Goal: Answer question/provide support: Share knowledge or assist other users

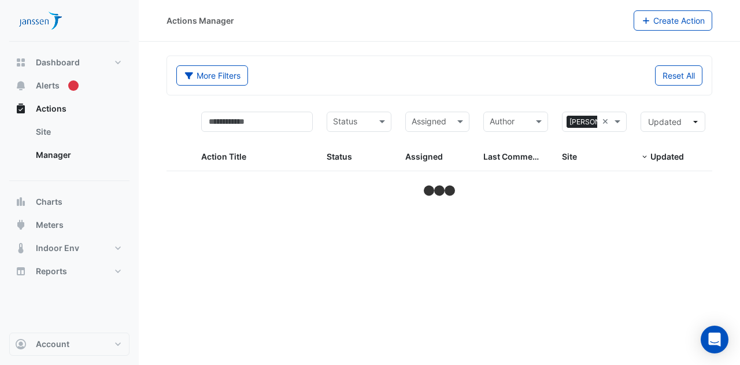
select select "***"
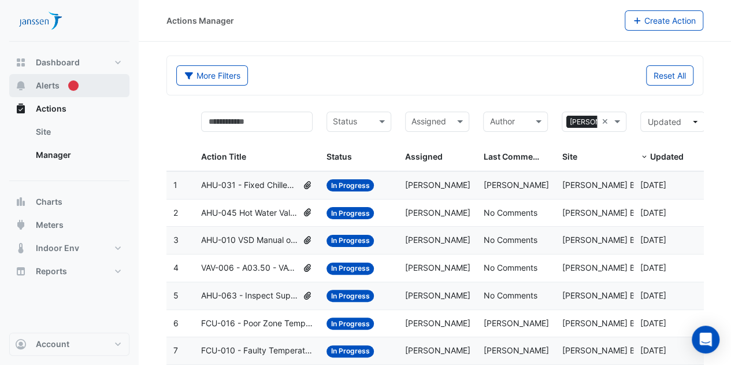
click at [59, 75] on button "Alerts" at bounding box center [69, 85] width 120 height 23
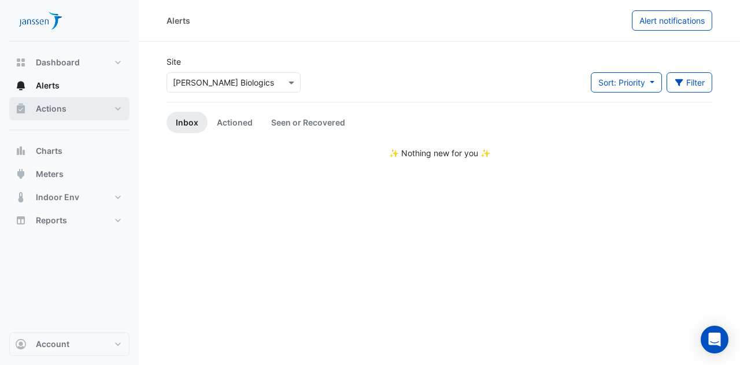
click at [47, 114] on span "Actions" at bounding box center [51, 109] width 31 height 12
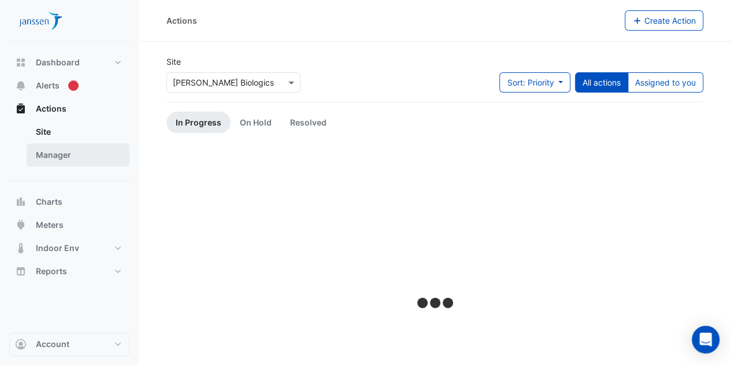
click at [57, 150] on link "Manager" at bounding box center [78, 154] width 103 height 23
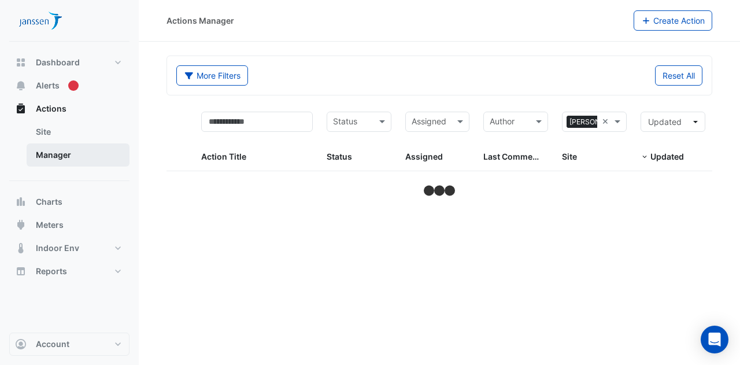
select select "***"
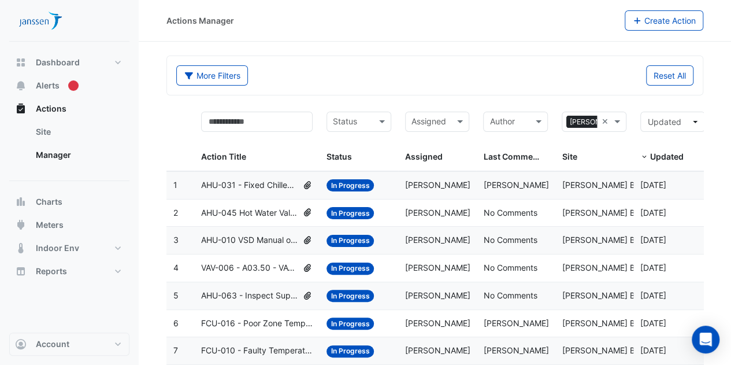
click at [261, 172] on datatable-body-cell "Action Title: AHU-031 - Fixed Chilled Water Valve Position" at bounding box center [256, 185] width 125 height 27
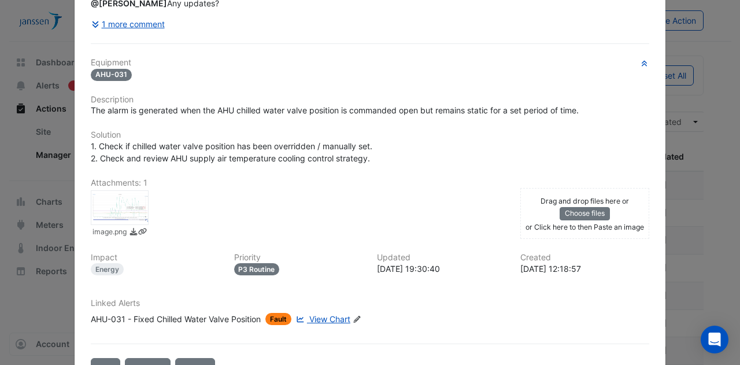
scroll to position [198, 0]
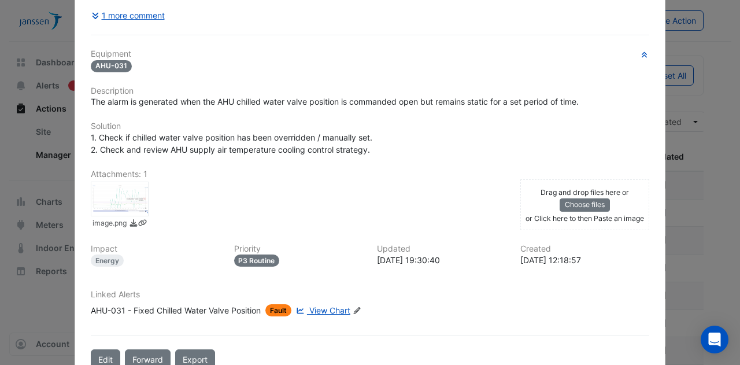
click at [123, 196] on div at bounding box center [120, 198] width 58 height 35
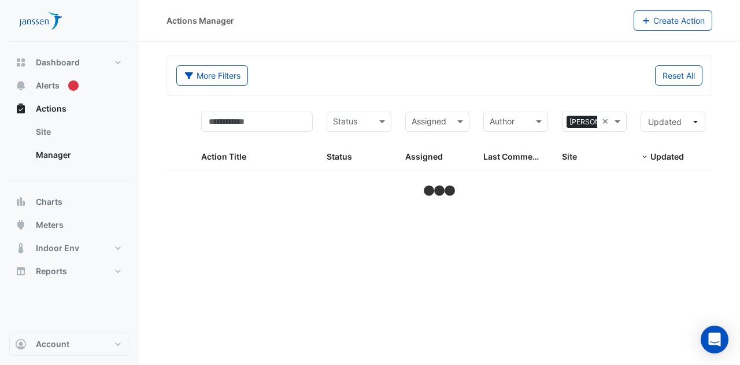
select select "***"
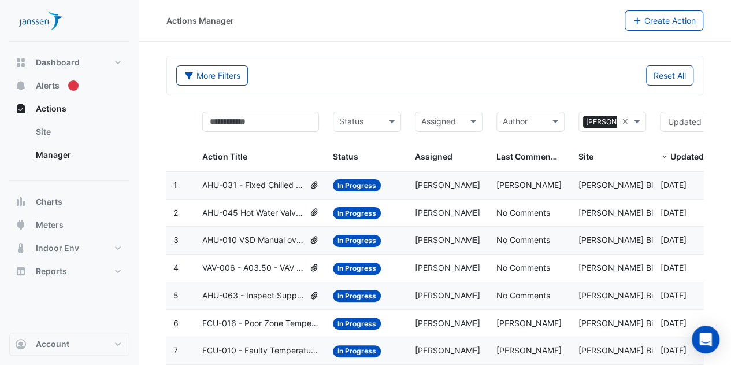
click at [268, 183] on span "AHU-031 - Fixed Chilled Water Valve Position" at bounding box center [253, 185] width 102 height 13
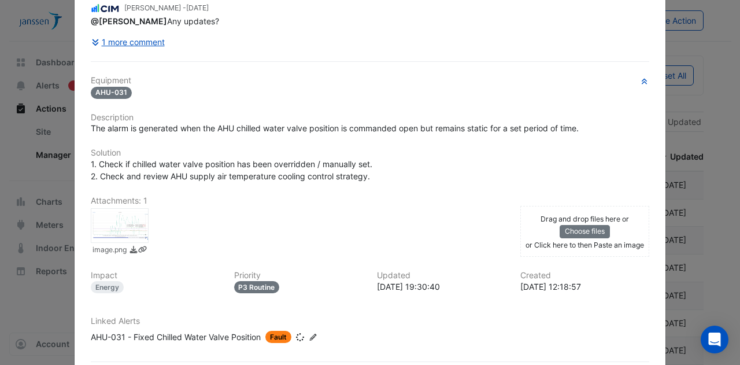
scroll to position [224, 0]
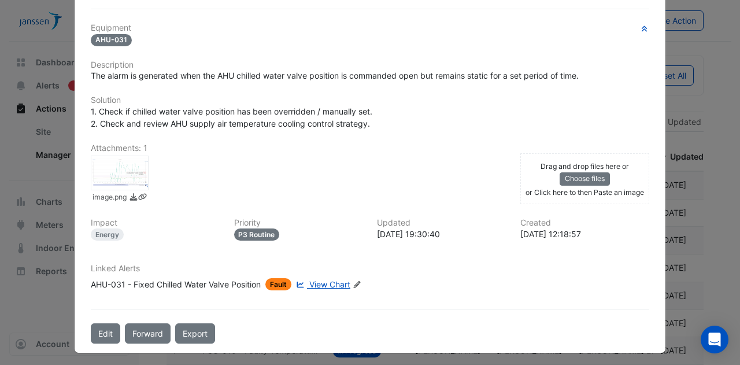
click at [306, 280] on link "View Chart" at bounding box center [322, 284] width 57 height 12
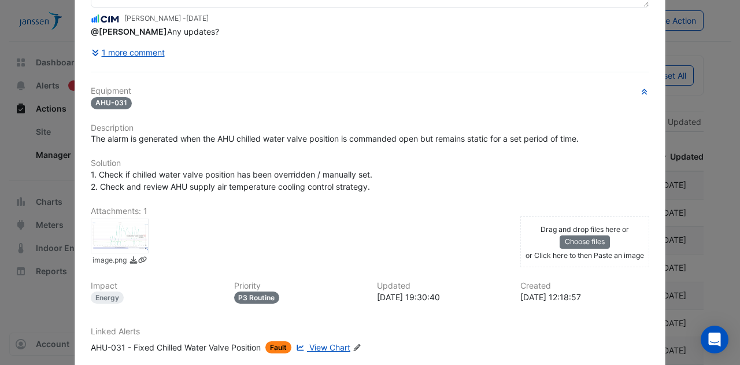
scroll to position [0, 0]
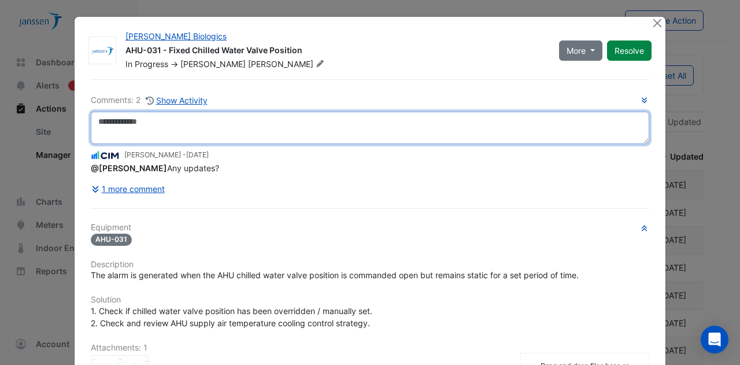
click at [430, 122] on textarea at bounding box center [370, 128] width 558 height 32
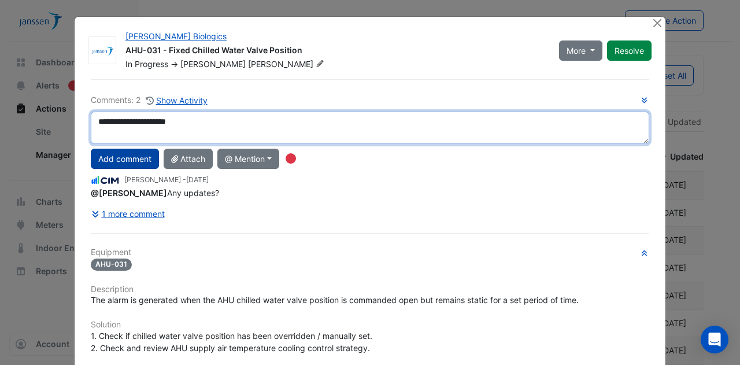
type textarea "**********"
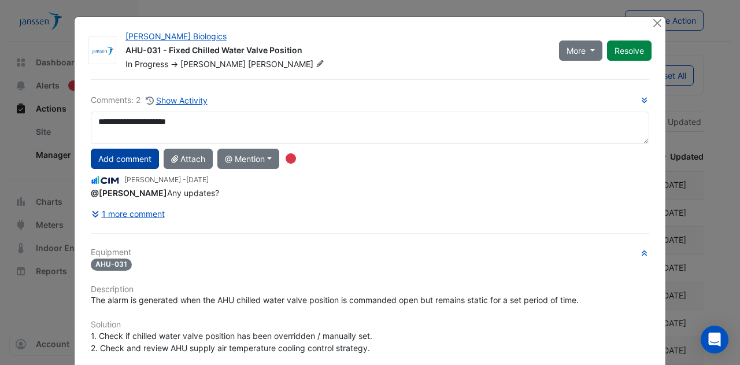
click at [136, 158] on button "Add comment" at bounding box center [125, 158] width 68 height 20
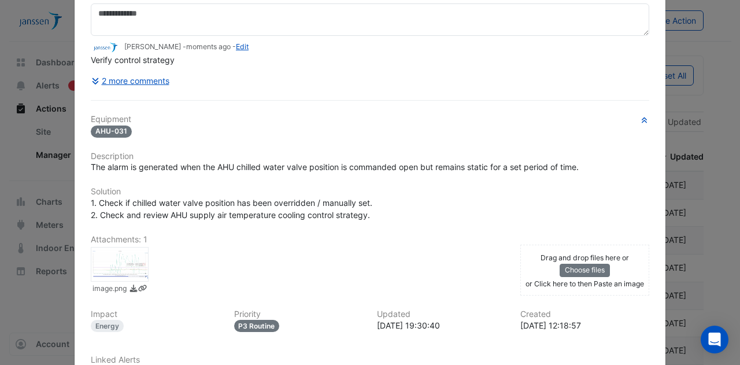
scroll to position [109, 0]
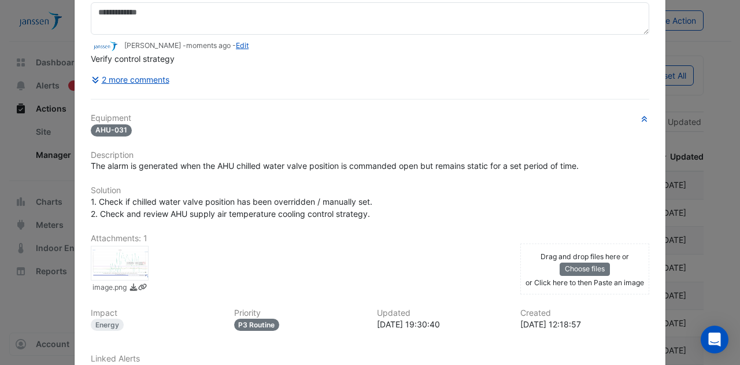
click at [159, 251] on div "image.png" at bounding box center [298, 270] width 429 height 49
drag, startPoint x: 159, startPoint y: 251, endPoint x: 551, endPoint y: 275, distance: 392.5
drag, startPoint x: 551, startPoint y: 275, endPoint x: 533, endPoint y: 278, distance: 18.7
click at [533, 278] on div "Drag and drop files here or Choose files or an Paste image" at bounding box center [585, 269] width 124 height 38
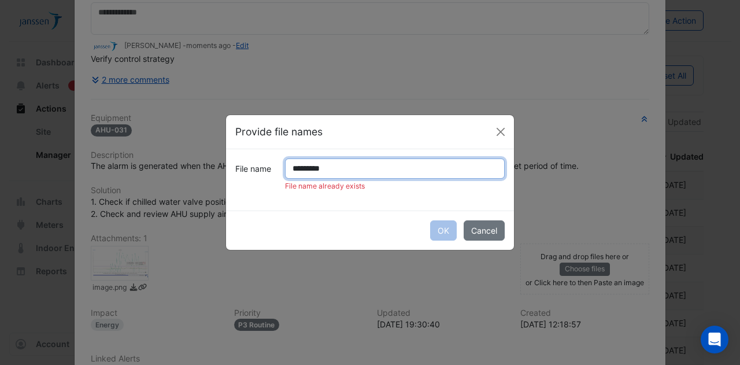
click at [318, 170] on input "*********" at bounding box center [395, 168] width 220 height 20
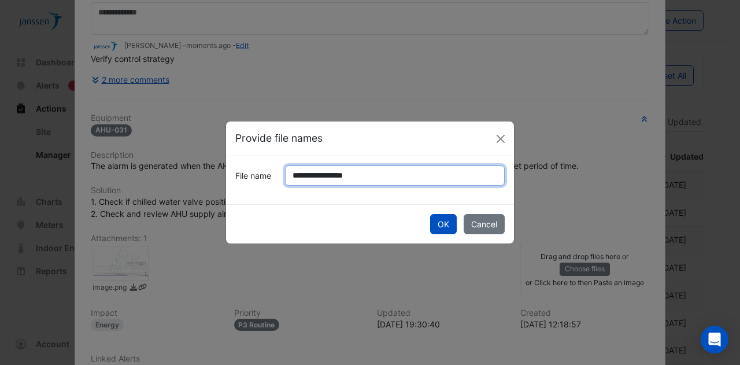
type input "**********"
click at [430, 214] on button "OK" at bounding box center [443, 224] width 27 height 20
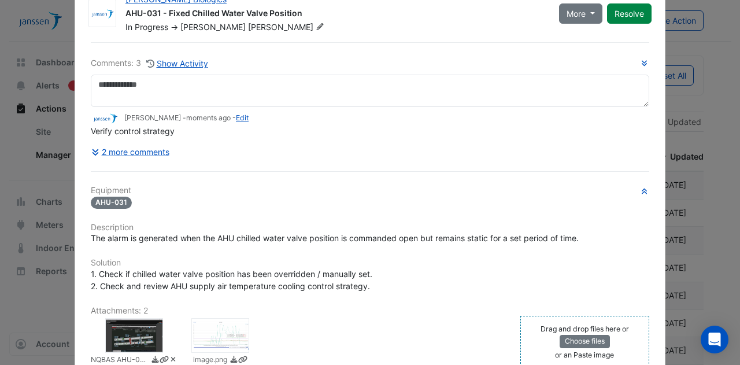
scroll to position [0, 0]
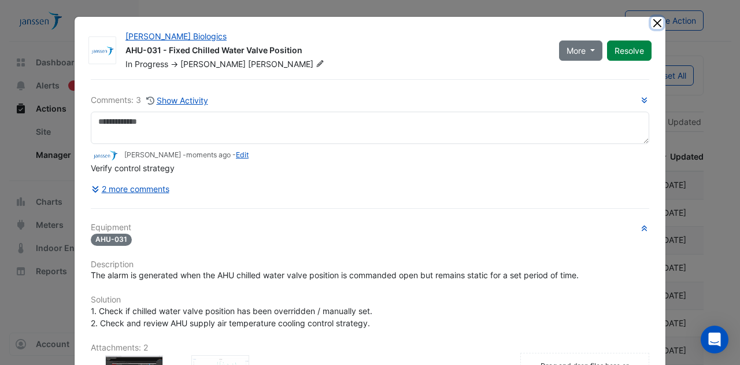
click at [654, 21] on button "Close" at bounding box center [657, 23] width 12 height 12
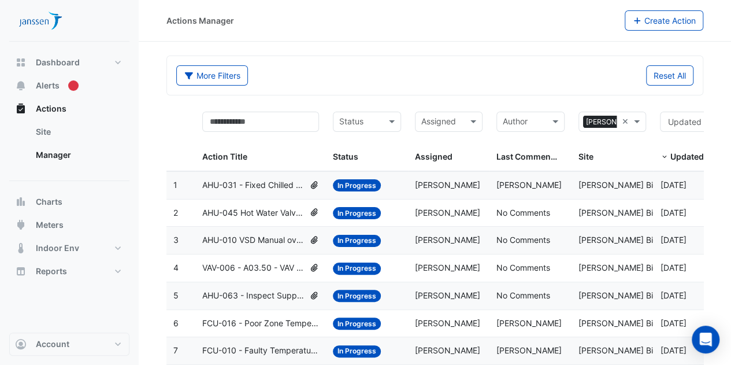
click at [258, 210] on span "AHU-045 Hot Water Valve Leak" at bounding box center [253, 212] width 102 height 13
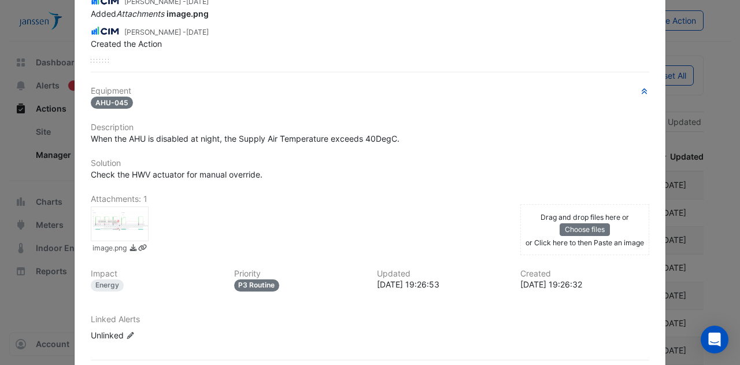
scroll to position [214, 0]
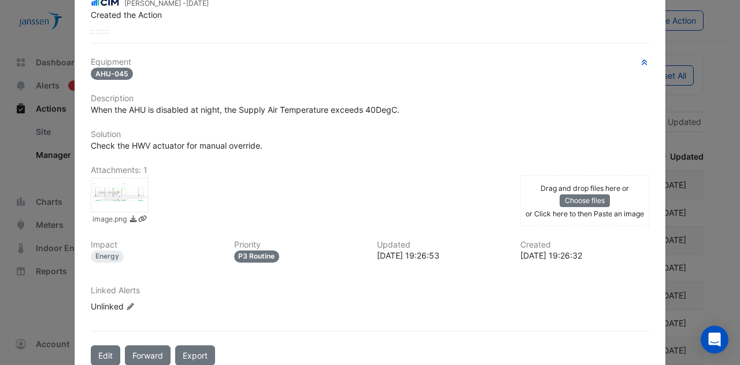
click at [120, 212] on div at bounding box center [120, 194] width 58 height 35
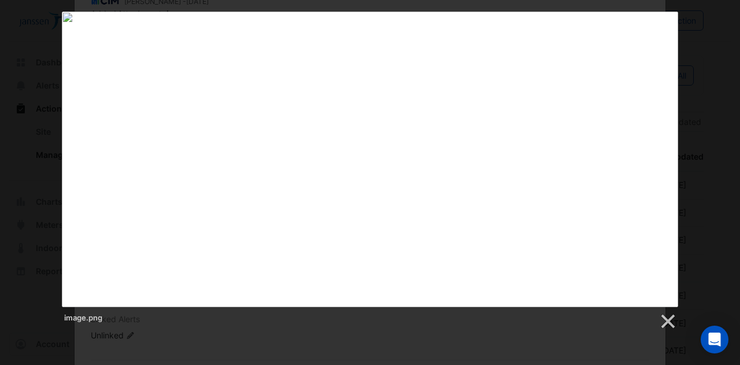
click at [713, 142] on div "image.png" at bounding box center [370, 171] width 740 height 318
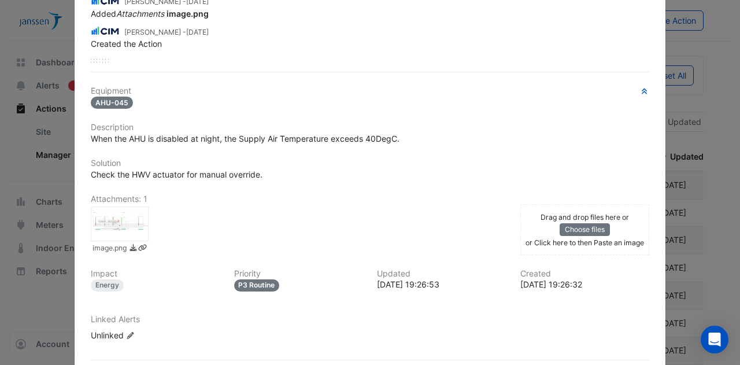
click at [526, 229] on div "Drag and drop files here or Choose files or Click here to then Paste an image" at bounding box center [585, 229] width 124 height 38
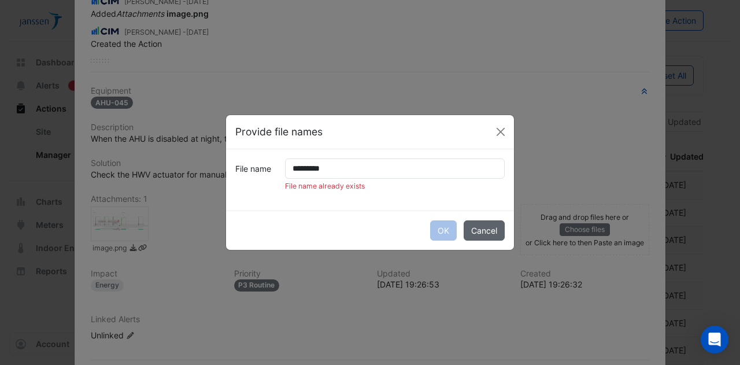
click at [476, 229] on button "Cancel" at bounding box center [483, 230] width 41 height 20
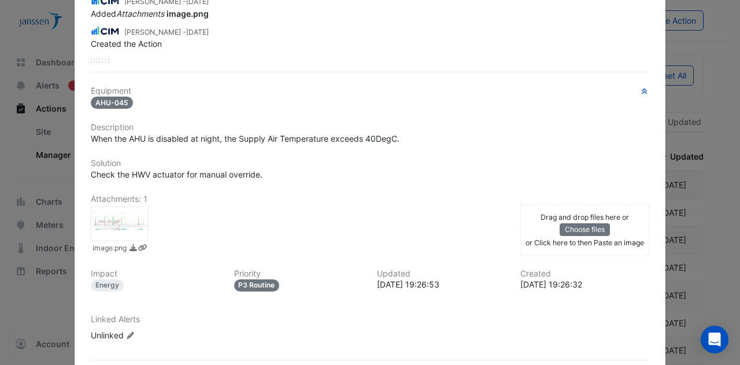
click at [625, 222] on div "Drag and drop files here or Choose files or Click here to then Paste an image" at bounding box center [585, 229] width 124 height 38
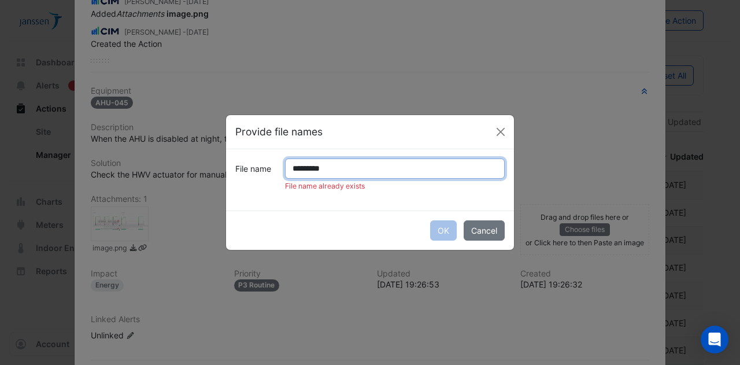
click at [394, 173] on input "*********" at bounding box center [395, 168] width 220 height 20
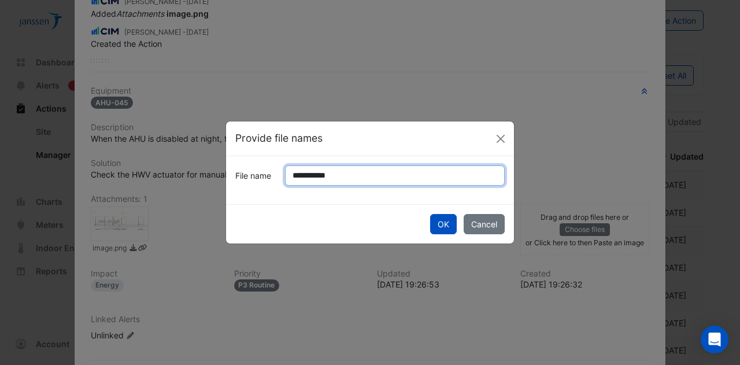
type input "**********"
click at [430, 214] on button "OK" at bounding box center [443, 224] width 27 height 20
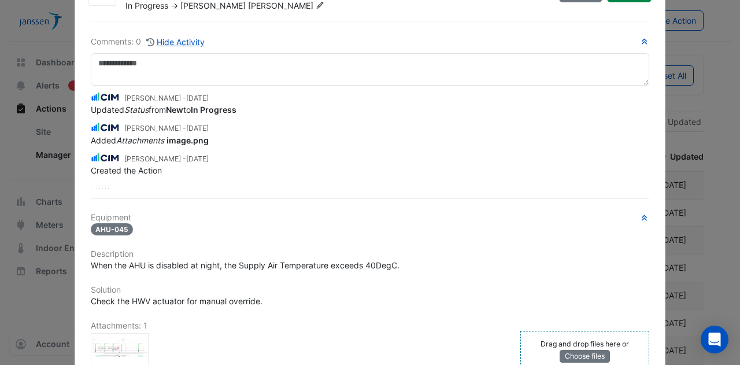
scroll to position [57, 0]
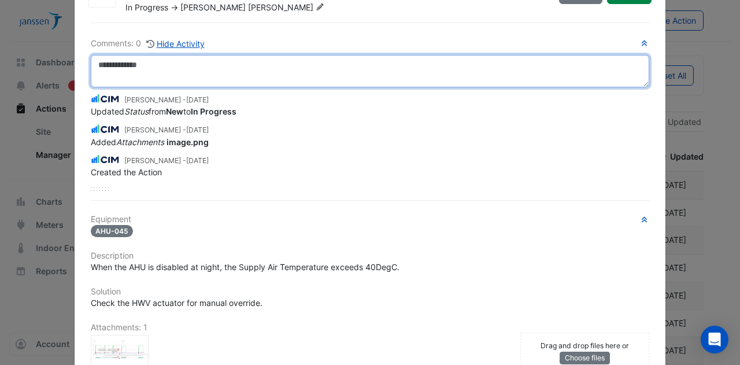
click at [243, 64] on textarea at bounding box center [370, 71] width 558 height 32
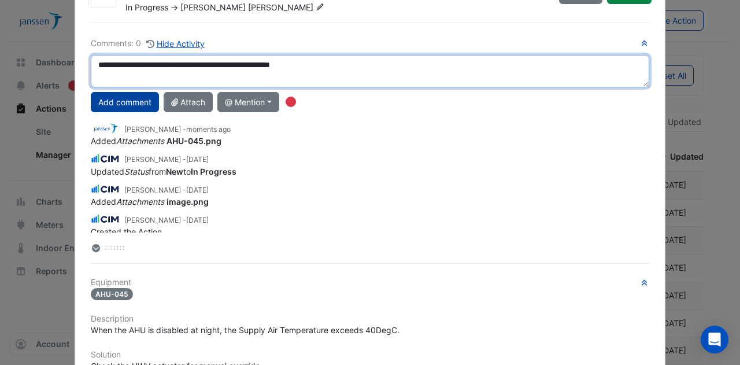
type textarea "**********"
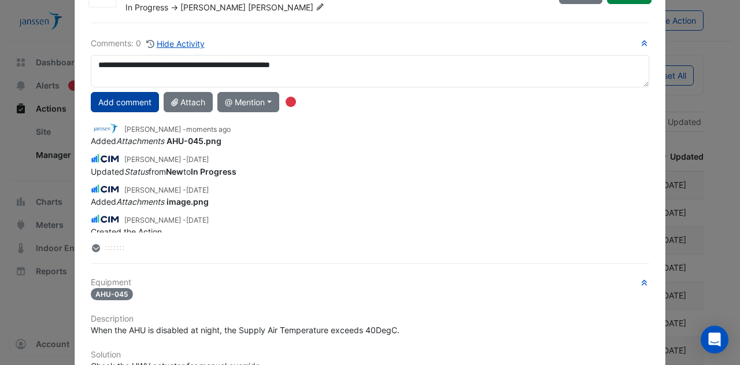
click at [136, 101] on button "Add comment" at bounding box center [125, 102] width 68 height 20
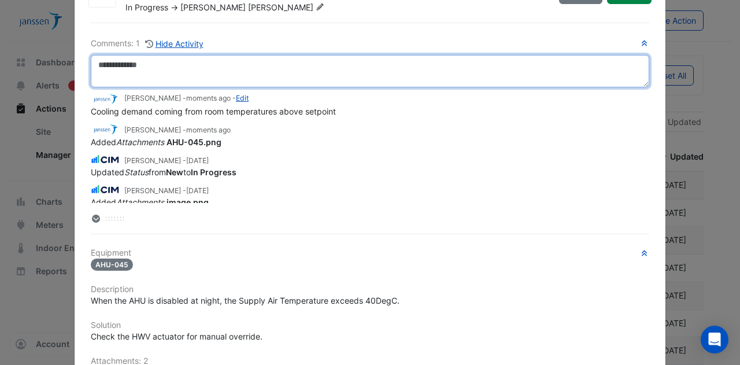
click at [229, 72] on textarea at bounding box center [370, 71] width 558 height 32
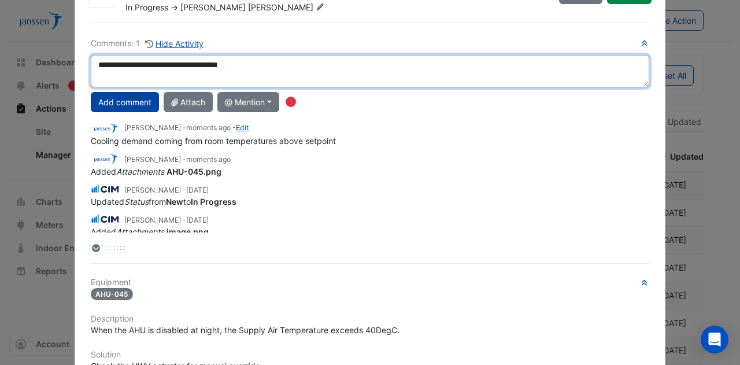
type textarea "**********"
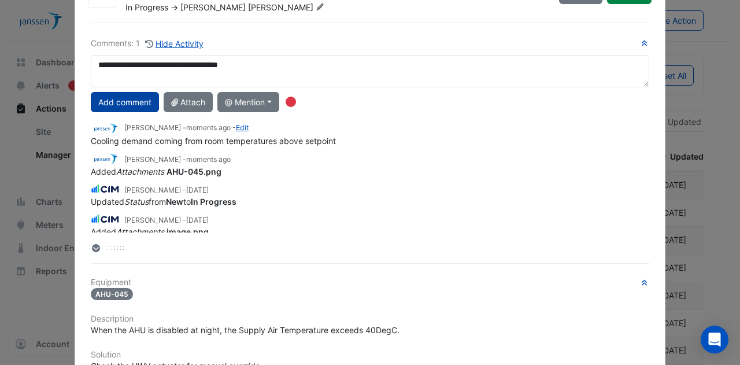
click at [133, 101] on button "Add comment" at bounding box center [125, 102] width 68 height 20
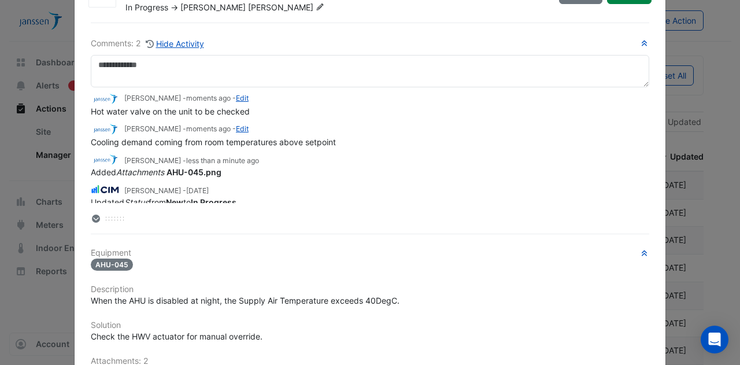
scroll to position [0, 0]
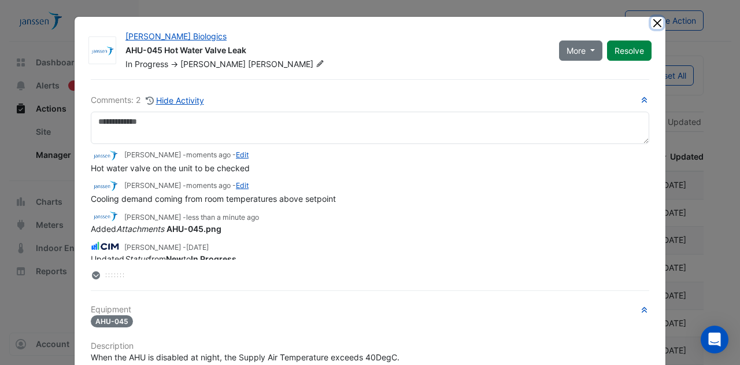
click at [651, 25] on button "Close" at bounding box center [657, 23] width 12 height 12
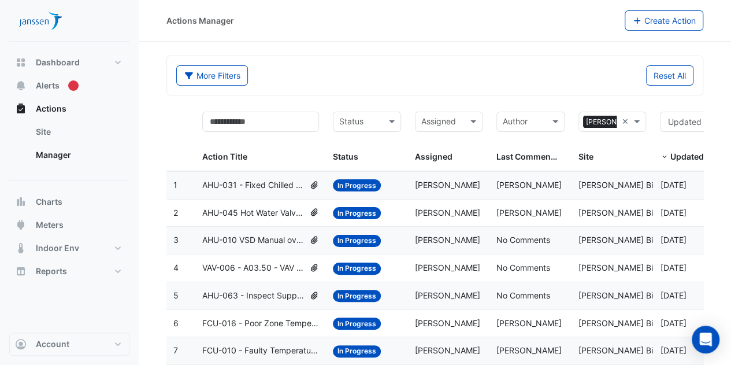
click at [246, 239] on span "AHU-010 VSD Manual override" at bounding box center [253, 239] width 102 height 13
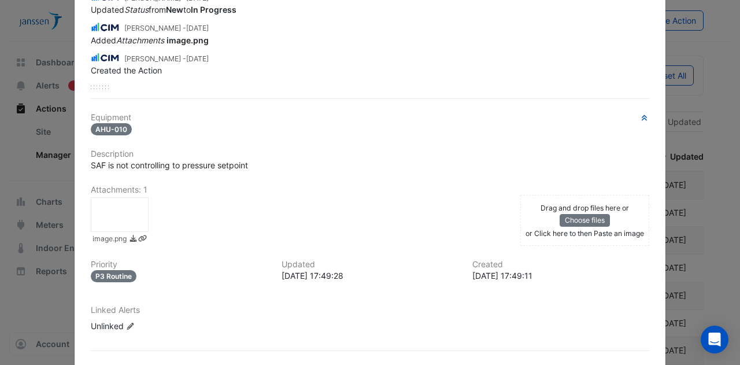
scroll to position [188, 0]
click at [128, 218] on div at bounding box center [120, 213] width 58 height 35
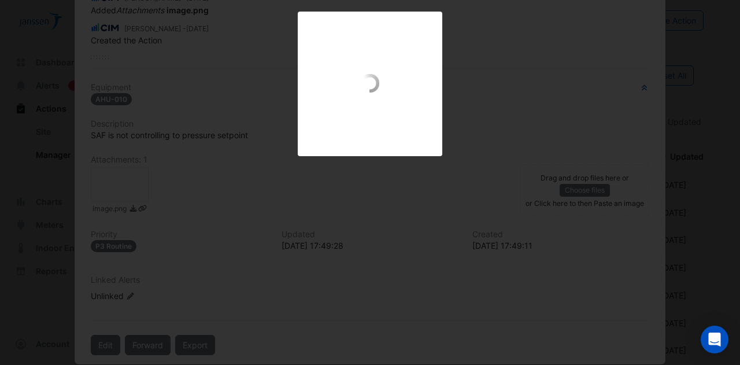
scroll to position [159, 0]
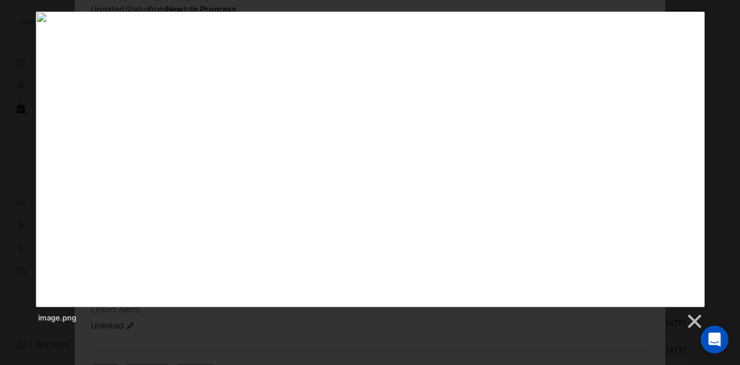
click at [15, 230] on div "image.png" at bounding box center [370, 171] width 740 height 318
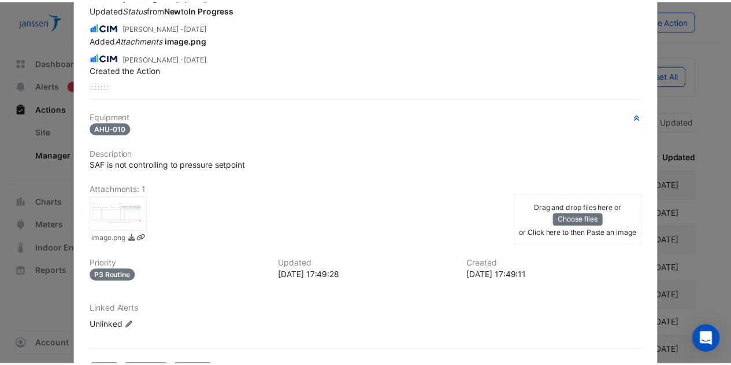
scroll to position [0, 0]
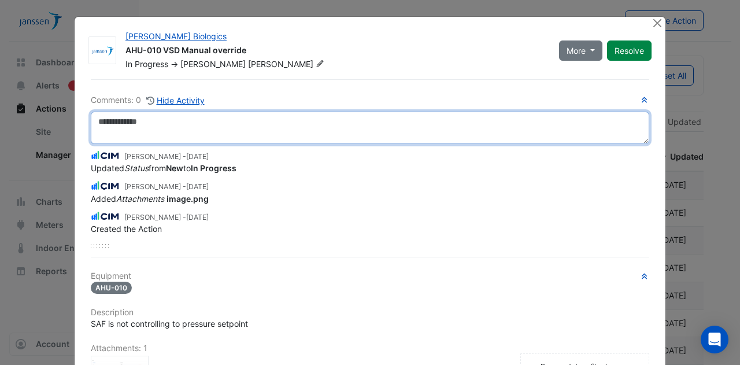
click at [181, 125] on textarea at bounding box center [370, 128] width 558 height 32
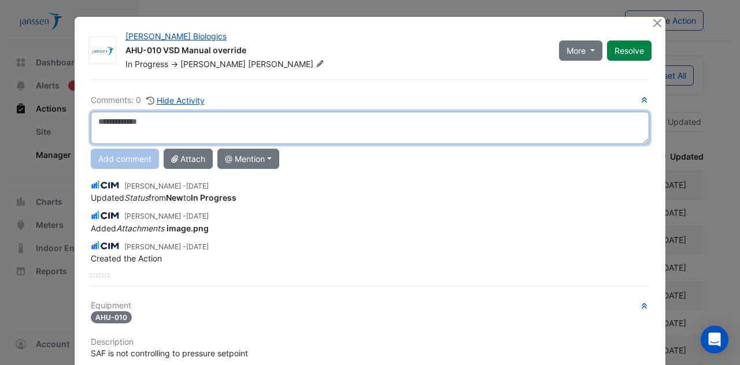
type textarea "*"
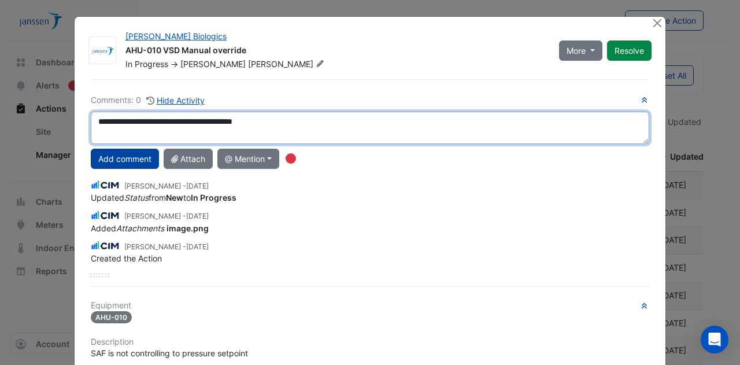
type textarea "**********"
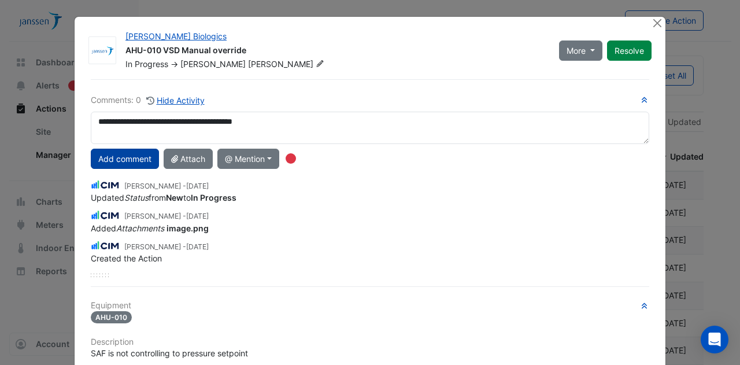
click at [126, 160] on button "Add comment" at bounding box center [125, 158] width 68 height 20
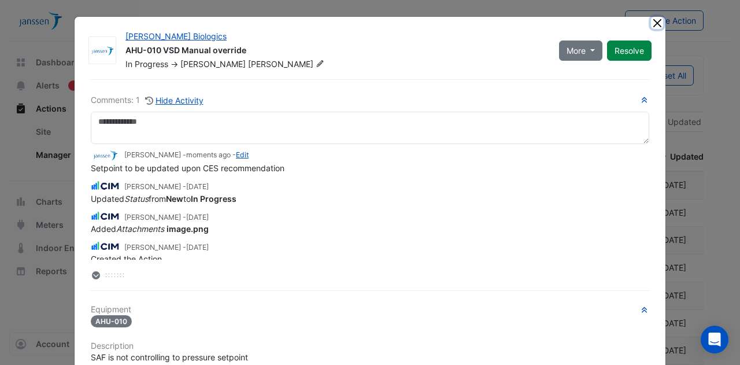
click at [651, 24] on button "Close" at bounding box center [657, 23] width 12 height 12
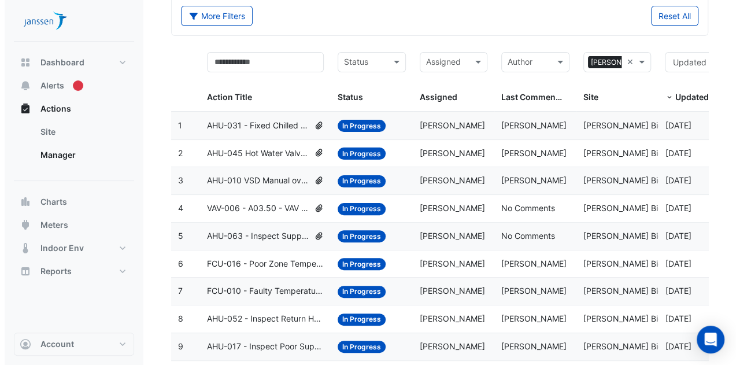
scroll to position [72, 0]
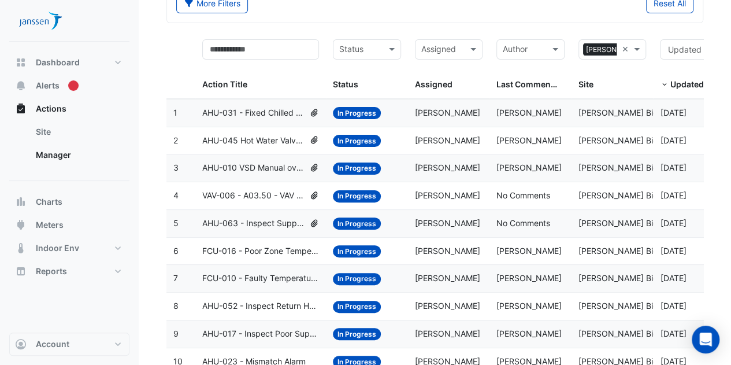
click at [240, 165] on span "AHU-010 VSD Manual override" at bounding box center [253, 167] width 102 height 13
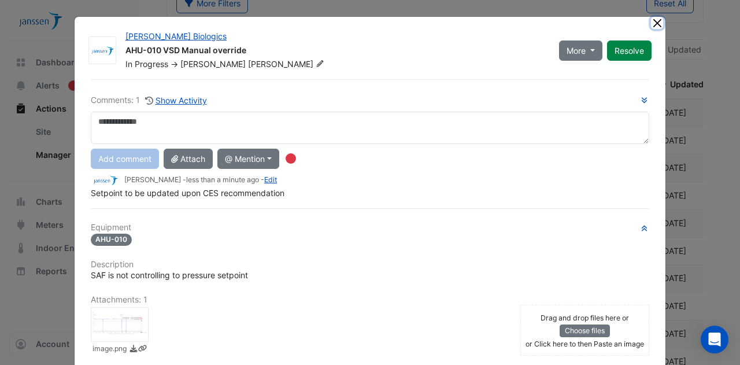
click at [654, 21] on button "Close" at bounding box center [657, 23] width 12 height 12
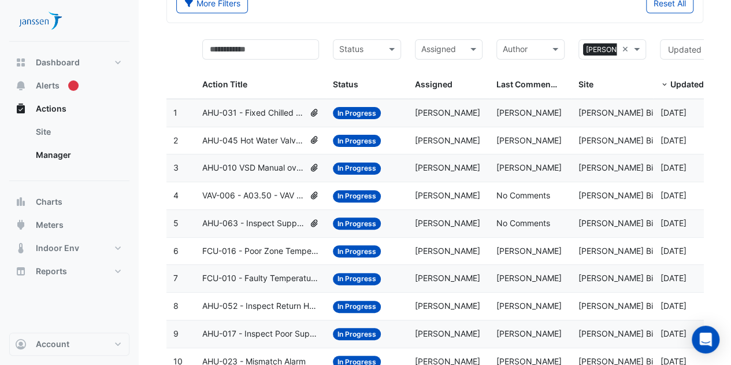
click at [231, 194] on span "VAV-006 - A03.50 - VAV Damper Leaking" at bounding box center [253, 195] width 102 height 13
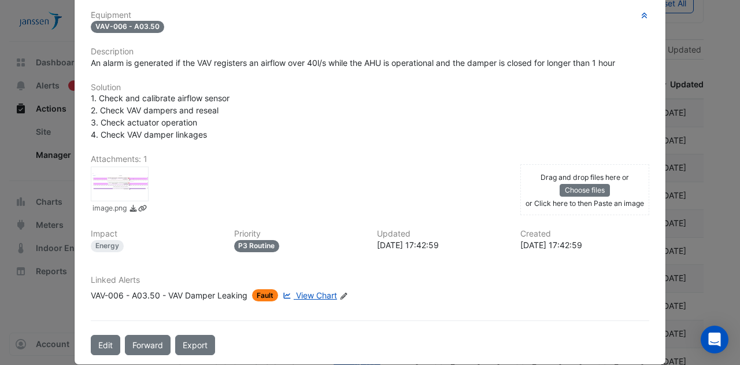
scroll to position [262, 0]
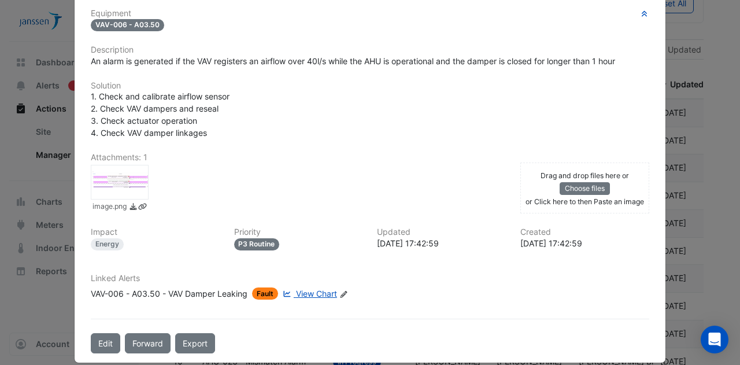
click at [127, 180] on div at bounding box center [120, 182] width 58 height 35
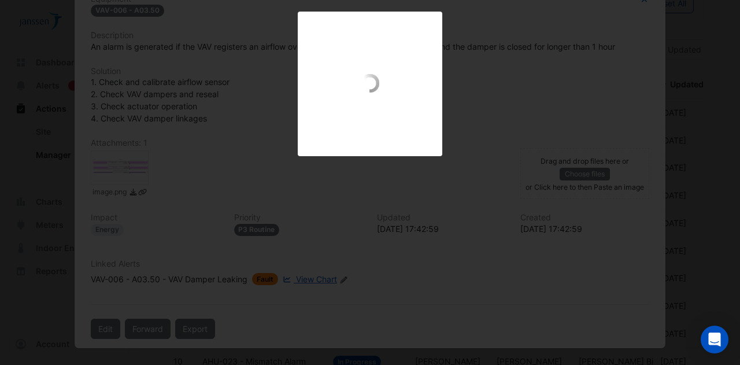
scroll to position [232, 0]
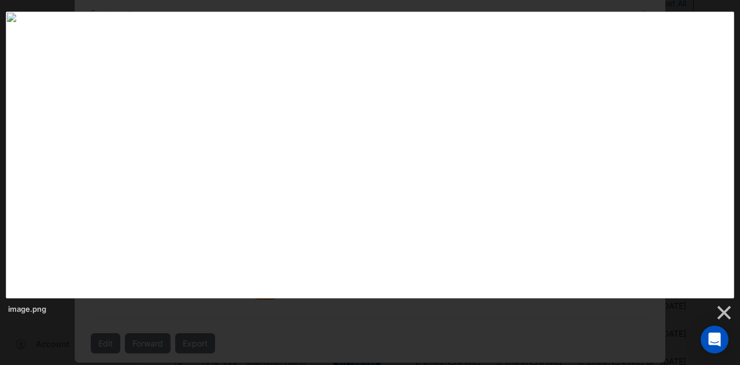
click at [134, 307] on div "image.png" at bounding box center [370, 309] width 728 height 23
click at [726, 312] on link at bounding box center [722, 312] width 17 height 17
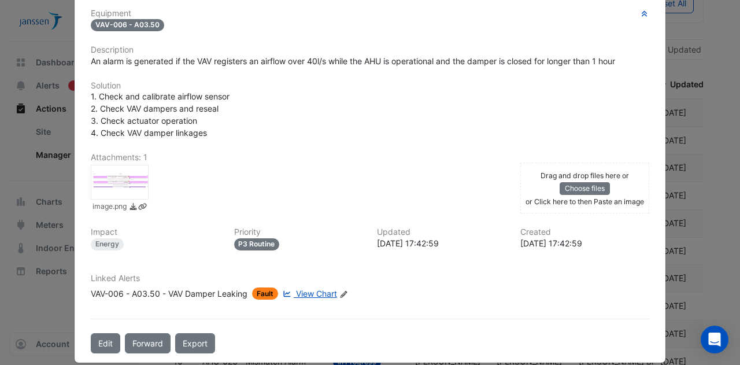
click at [311, 288] on span "View Chart" at bounding box center [316, 293] width 41 height 10
click at [25, 183] on ngb-modal-window "Janssen Biologics VAV-006 - A03.50 - VAV Damper Leaking In Progress -> Simon Je…" at bounding box center [370, 182] width 740 height 365
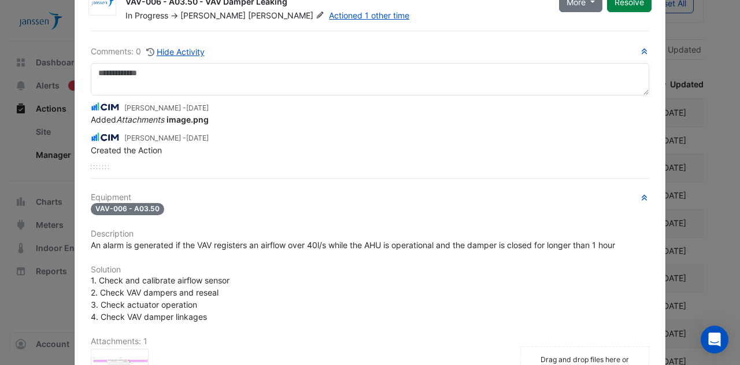
scroll to position [0, 0]
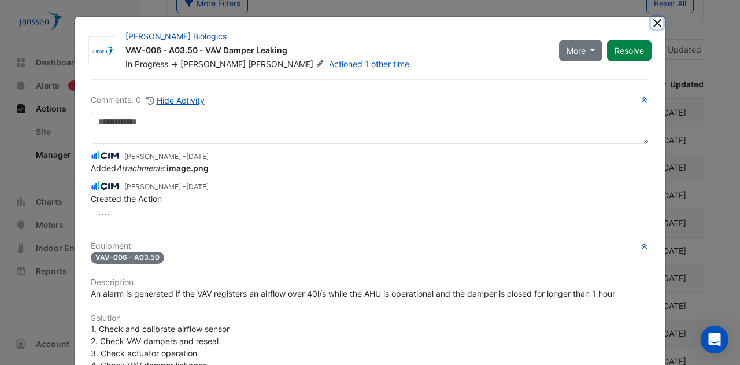
click at [654, 23] on button "Close" at bounding box center [657, 23] width 12 height 12
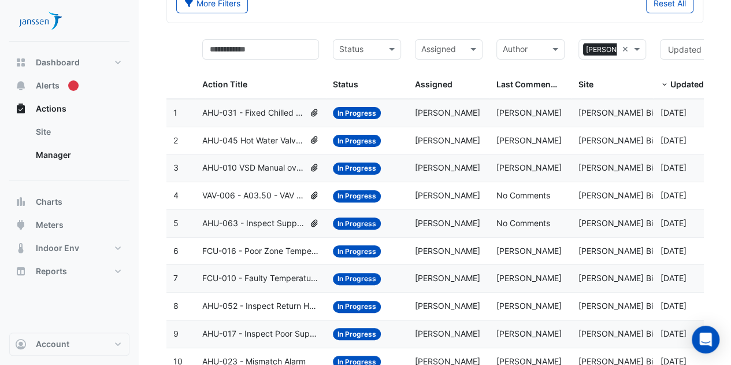
click at [282, 218] on span "AHU-063 - Inspect Supply Pressure Broken Sensor" at bounding box center [253, 223] width 102 height 13
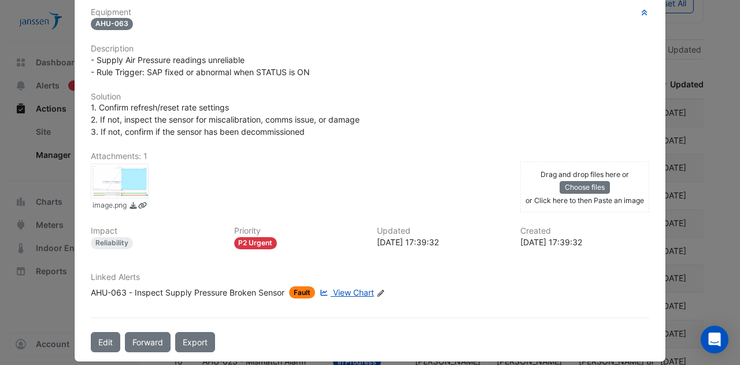
scroll to position [270, 0]
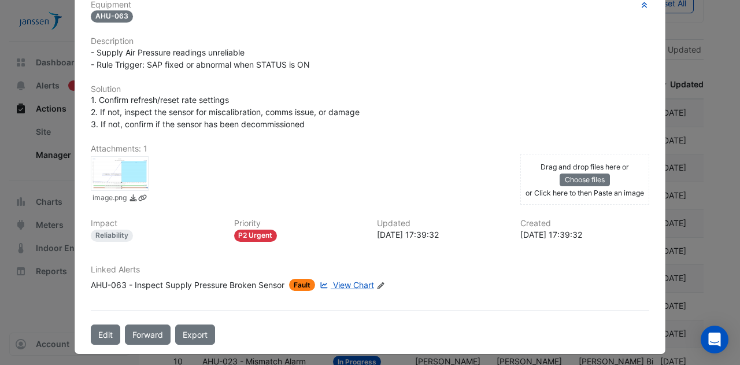
click at [120, 173] on div at bounding box center [120, 173] width 58 height 35
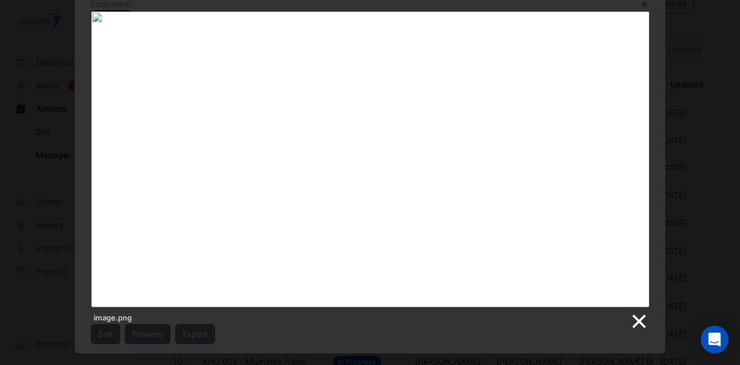
click at [633, 322] on link at bounding box center [637, 321] width 17 height 17
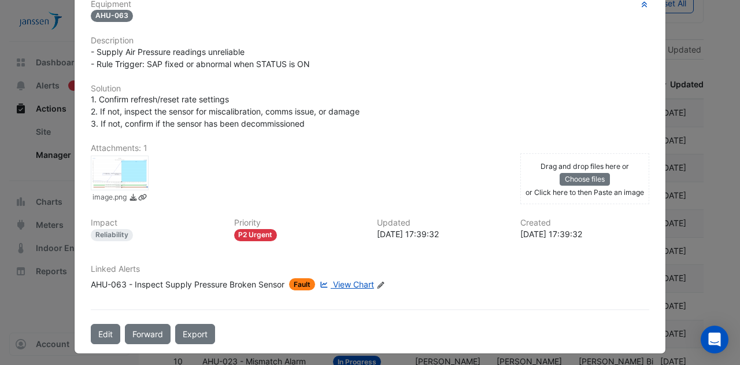
click at [540, 174] on div "Drag and drop files here or Choose files or Click here to then Paste an image" at bounding box center [585, 178] width 124 height 38
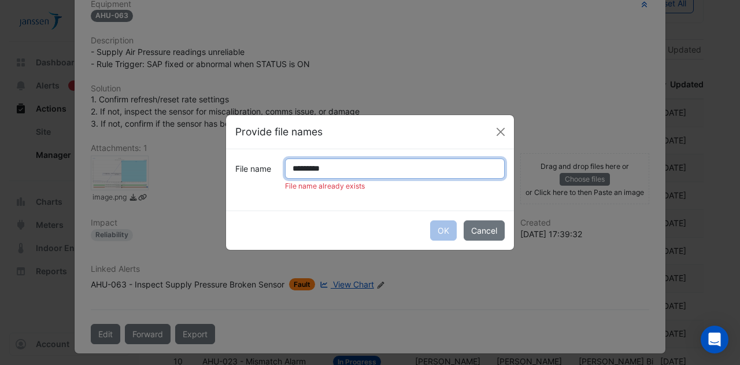
click at [307, 169] on input "*********" at bounding box center [395, 168] width 220 height 20
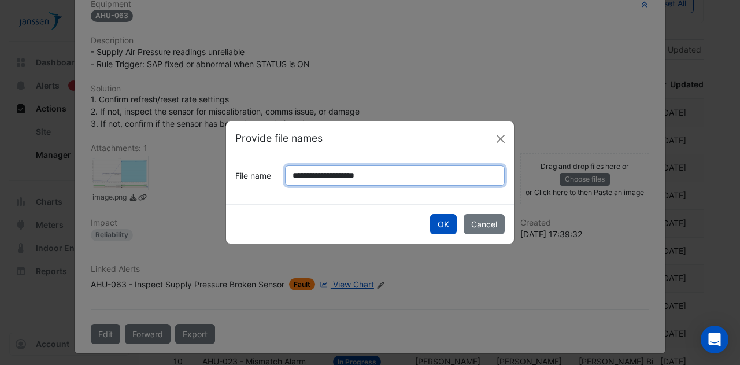
type input "**********"
click at [430, 214] on button "OK" at bounding box center [443, 224] width 27 height 20
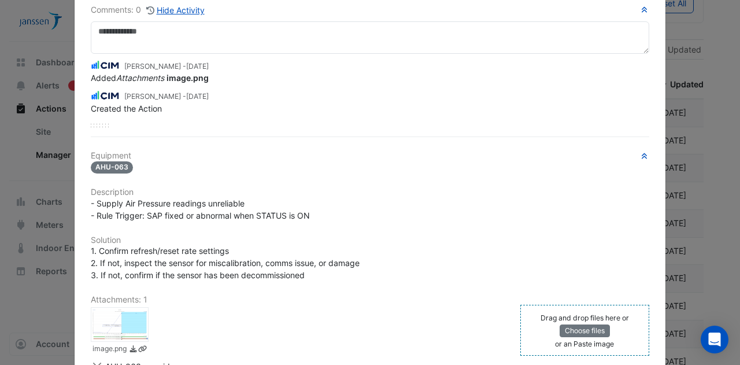
scroll to position [90, 0]
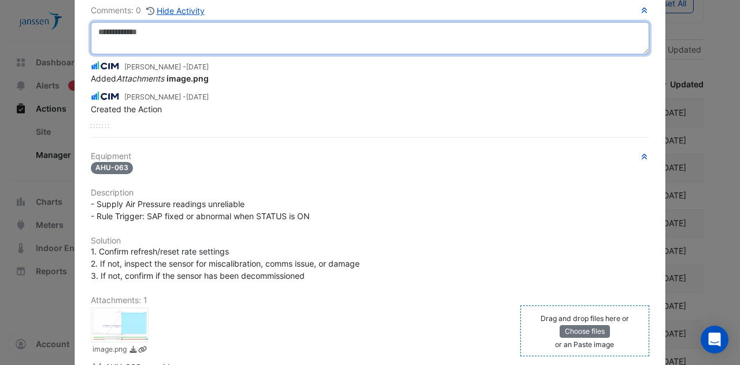
click at [258, 33] on textarea at bounding box center [370, 38] width 558 height 32
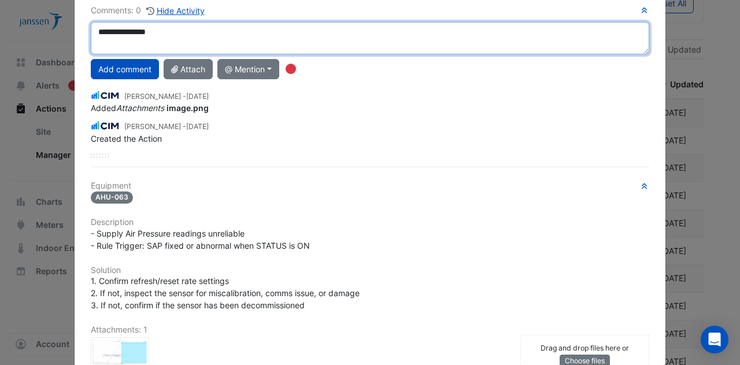
type textarea "**********"
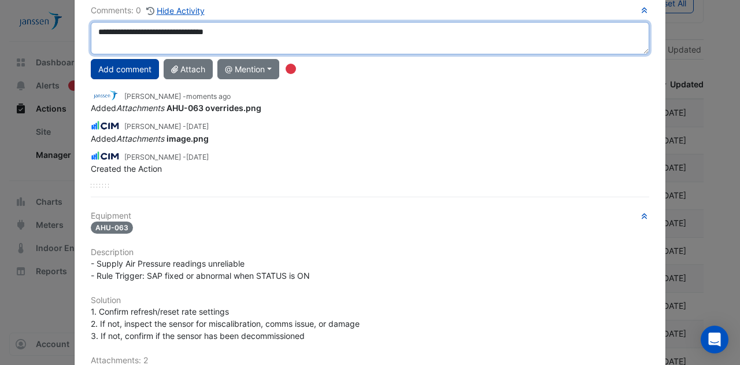
type textarea "**********"
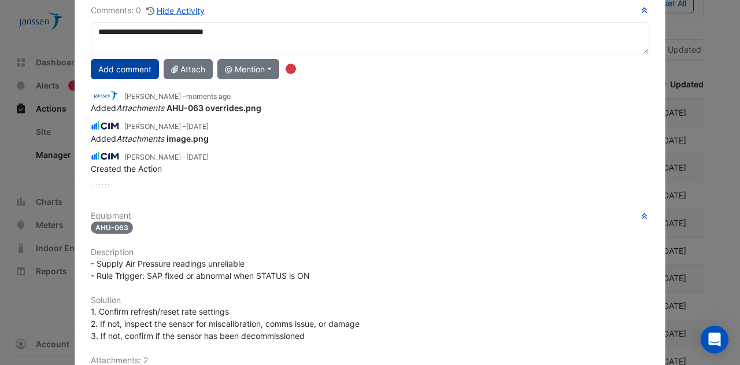
click at [120, 66] on button "Add comment" at bounding box center [125, 69] width 68 height 20
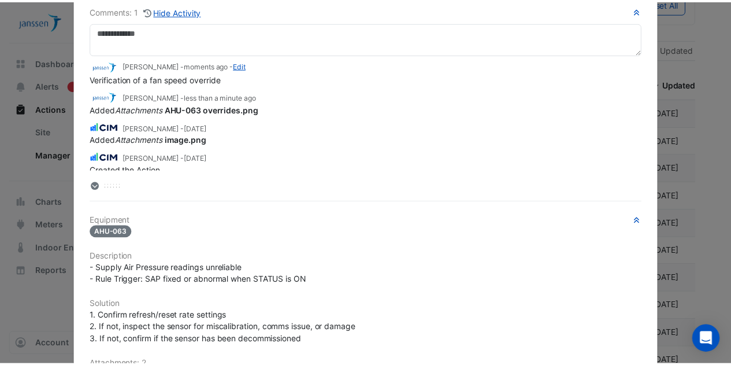
scroll to position [0, 0]
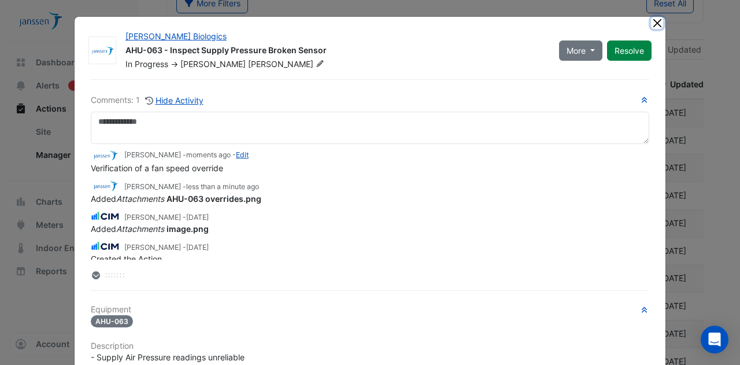
click at [654, 20] on button "Close" at bounding box center [657, 23] width 12 height 12
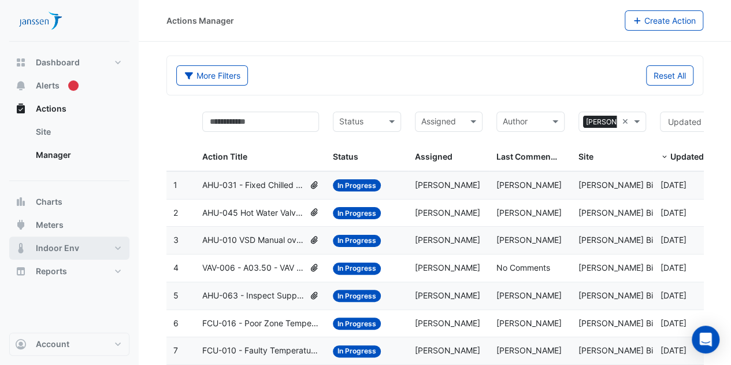
click at [69, 251] on span "Indoor Env" at bounding box center [57, 248] width 43 height 12
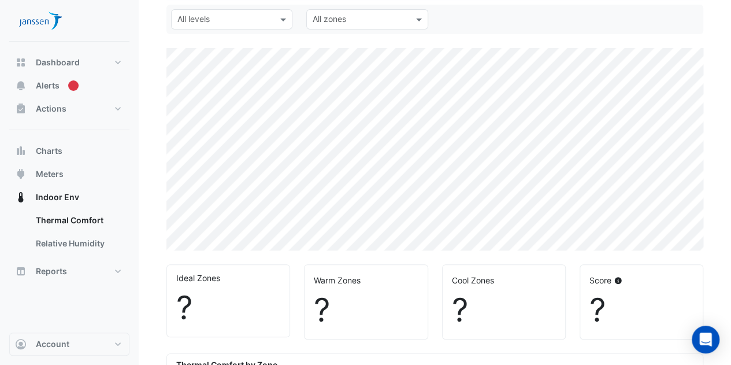
select select "***"
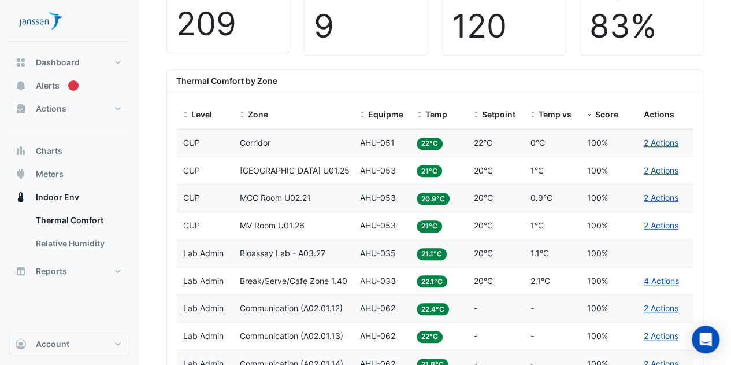
scroll to position [387, 0]
click at [429, 114] on span "Temp" at bounding box center [436, 114] width 22 height 10
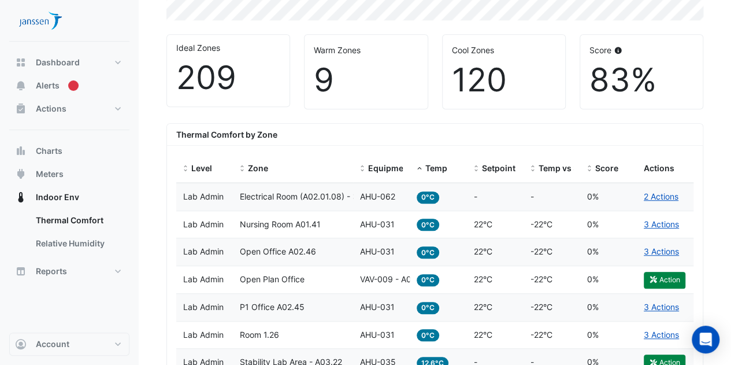
scroll to position [344, 0]
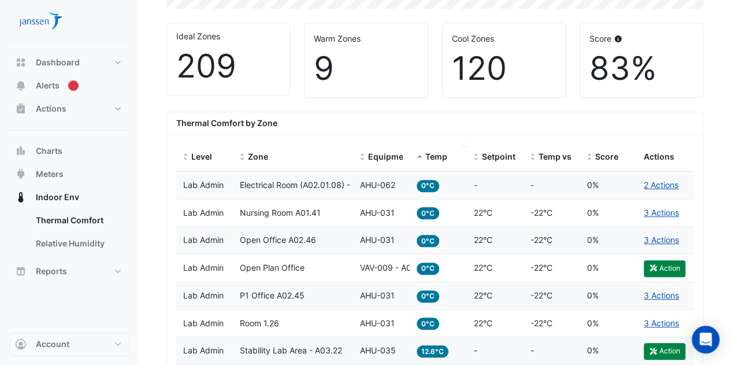
click at [432, 154] on span "Temp" at bounding box center [436, 156] width 22 height 10
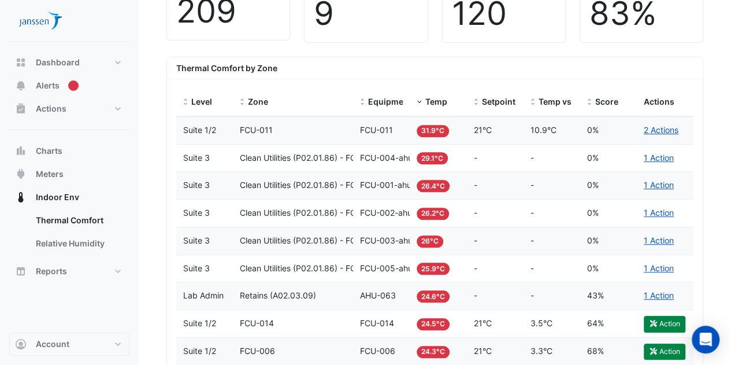
scroll to position [400, 0]
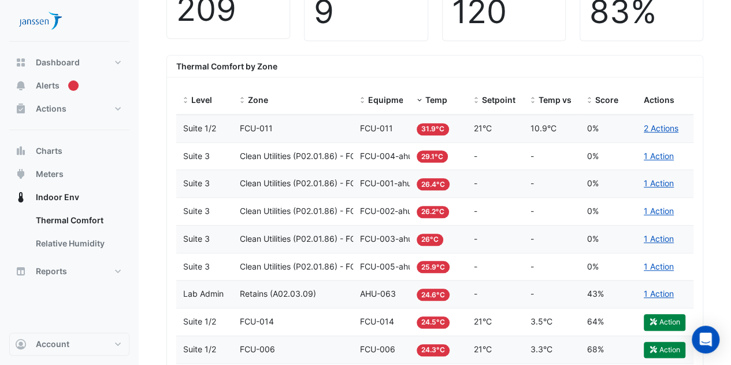
click at [266, 128] on span "FCU-011" at bounding box center [256, 128] width 33 height 10
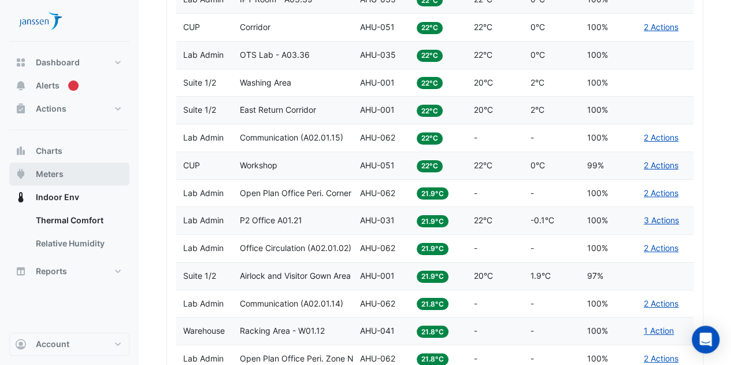
scroll to position [2017, 0]
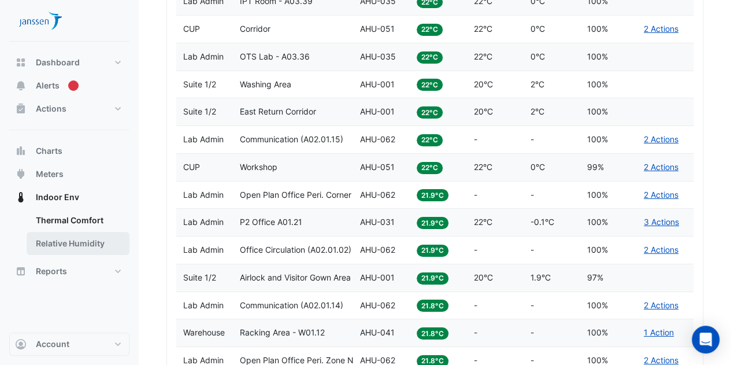
click at [64, 245] on link "Relative Humidity" at bounding box center [78, 243] width 103 height 23
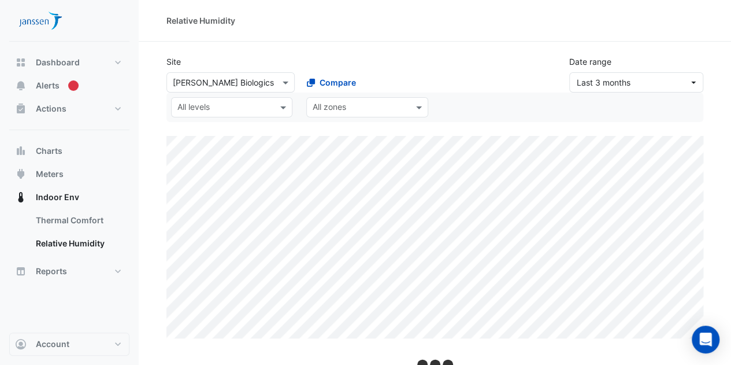
scroll to position [15, 0]
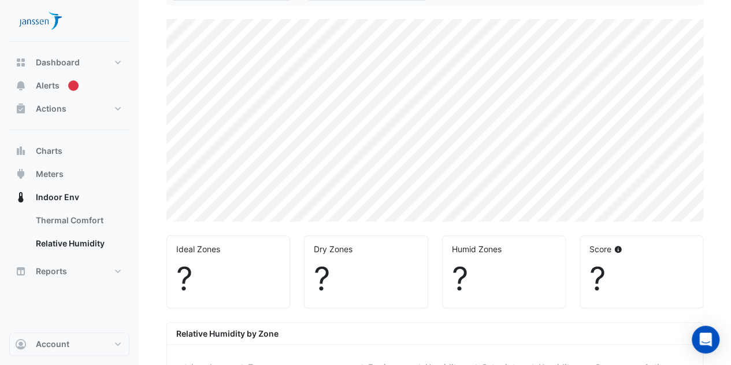
select select "***"
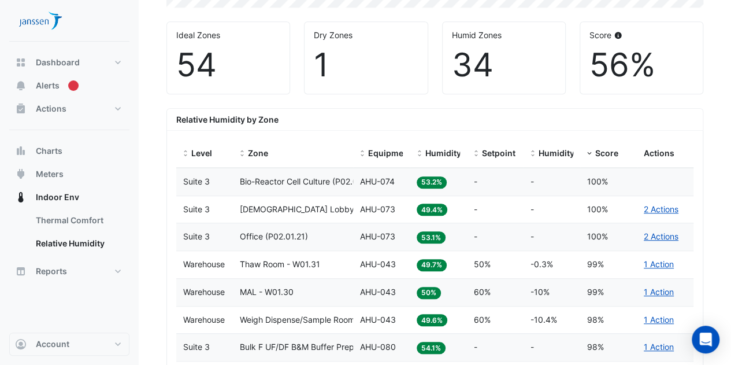
scroll to position [333, 0]
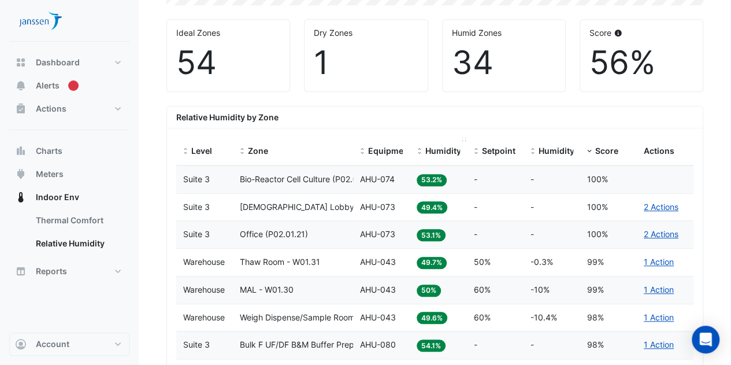
click at [422, 157] on datatable-header-cell "Humidity" at bounding box center [438, 152] width 57 height 28
click at [417, 151] on span at bounding box center [419, 151] width 8 height 9
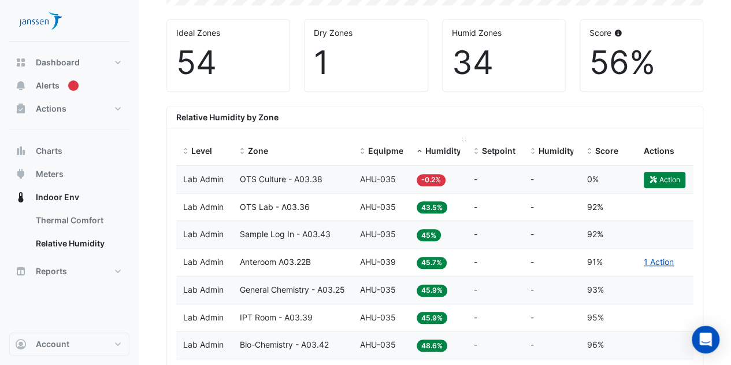
click at [420, 150] on span at bounding box center [419, 151] width 8 height 9
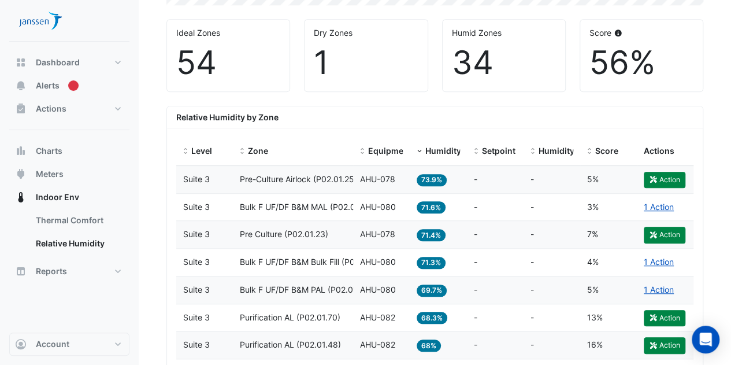
click at [306, 174] on span "Pre-Culture Airlock (P02.01.25)" at bounding box center [298, 179] width 117 height 10
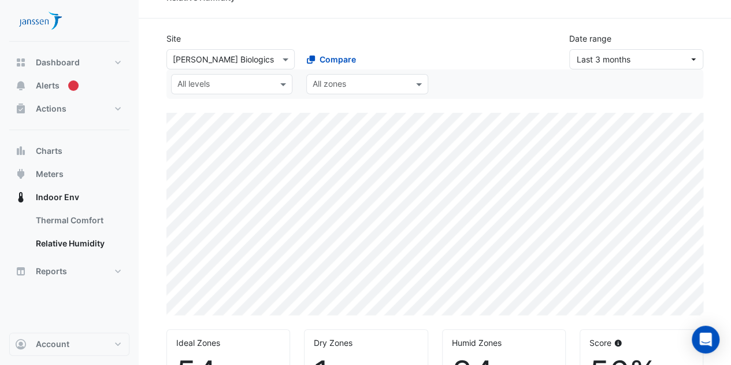
scroll to position [22, 0]
click at [390, 87] on input "text" at bounding box center [360, 86] width 95 height 12
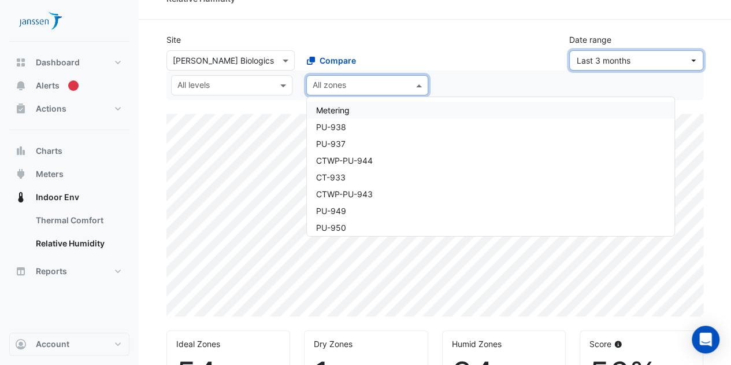
click at [602, 58] on span "Last 3 months" at bounding box center [604, 60] width 54 height 10
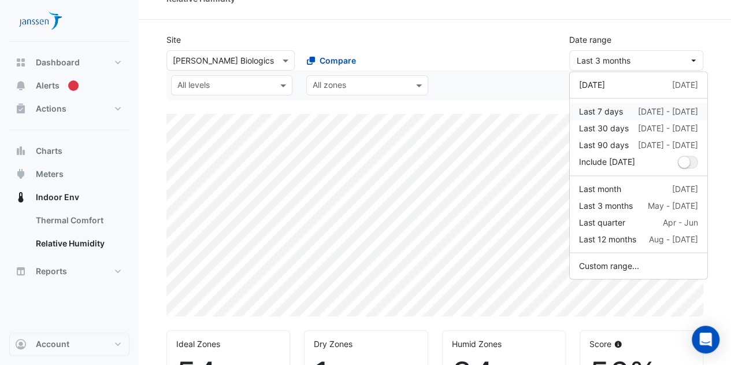
click at [617, 113] on div "Last 7 days" at bounding box center [601, 111] width 44 height 12
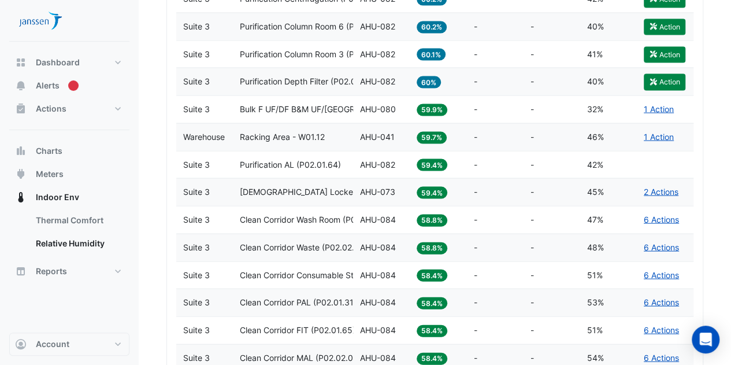
scroll to position [1147, 0]
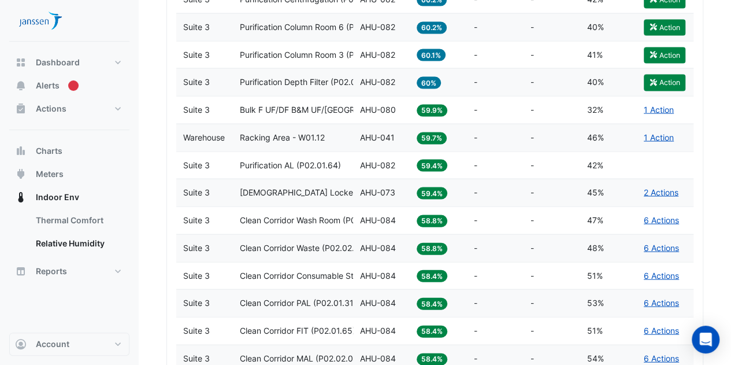
click at [283, 140] on datatable-body-cell "Zone Racking Area - W01.12" at bounding box center [293, 137] width 120 height 27
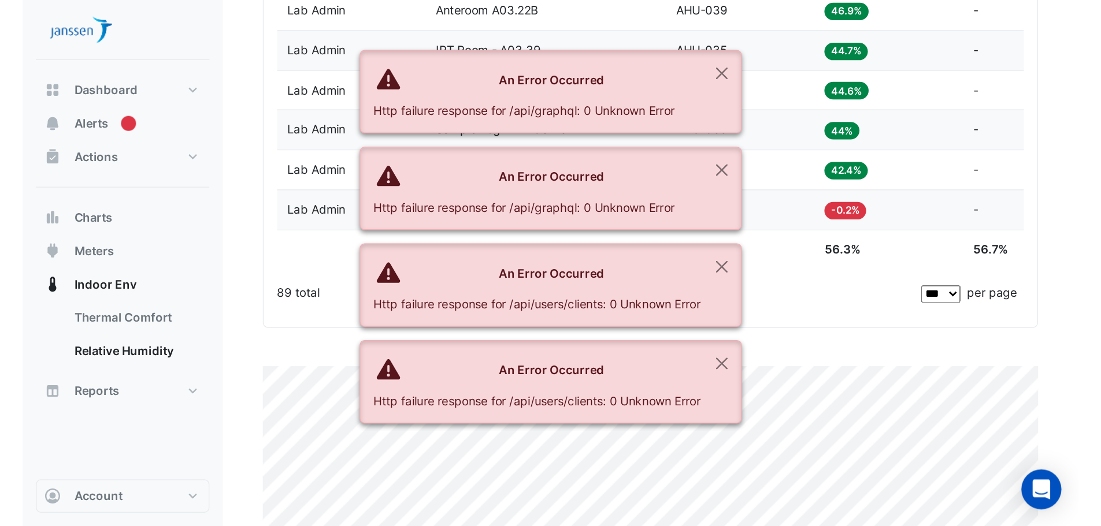
scroll to position [2753, 0]
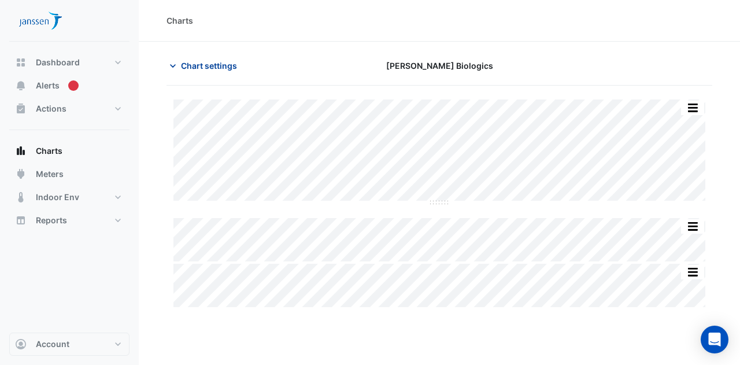
click at [214, 68] on span "Chart settings" at bounding box center [209, 66] width 56 height 12
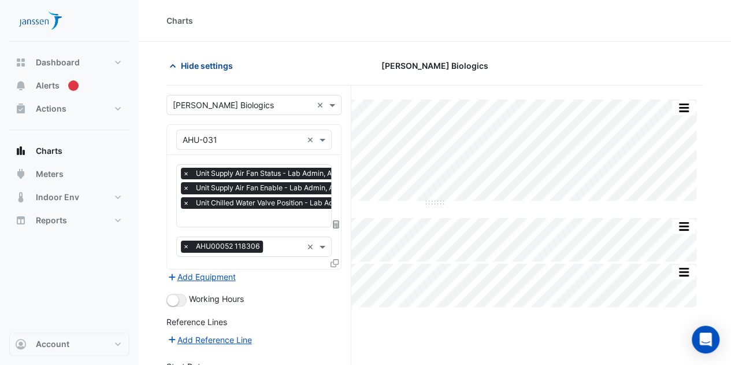
click at [216, 64] on span "Hide settings" at bounding box center [207, 66] width 52 height 12
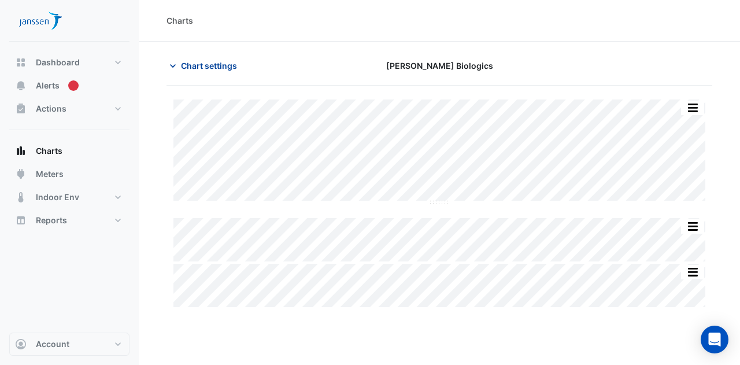
click at [213, 57] on button "Chart settings" at bounding box center [205, 65] width 78 height 20
